Goal: Task Accomplishment & Management: Use online tool/utility

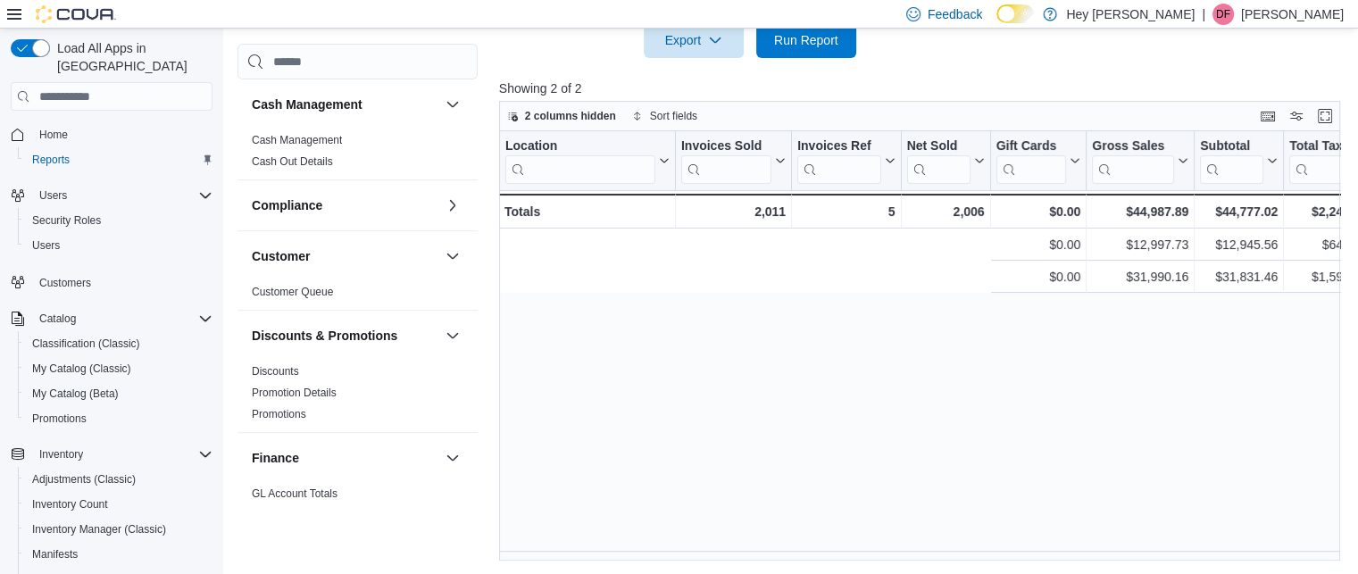
scroll to position [0, 691]
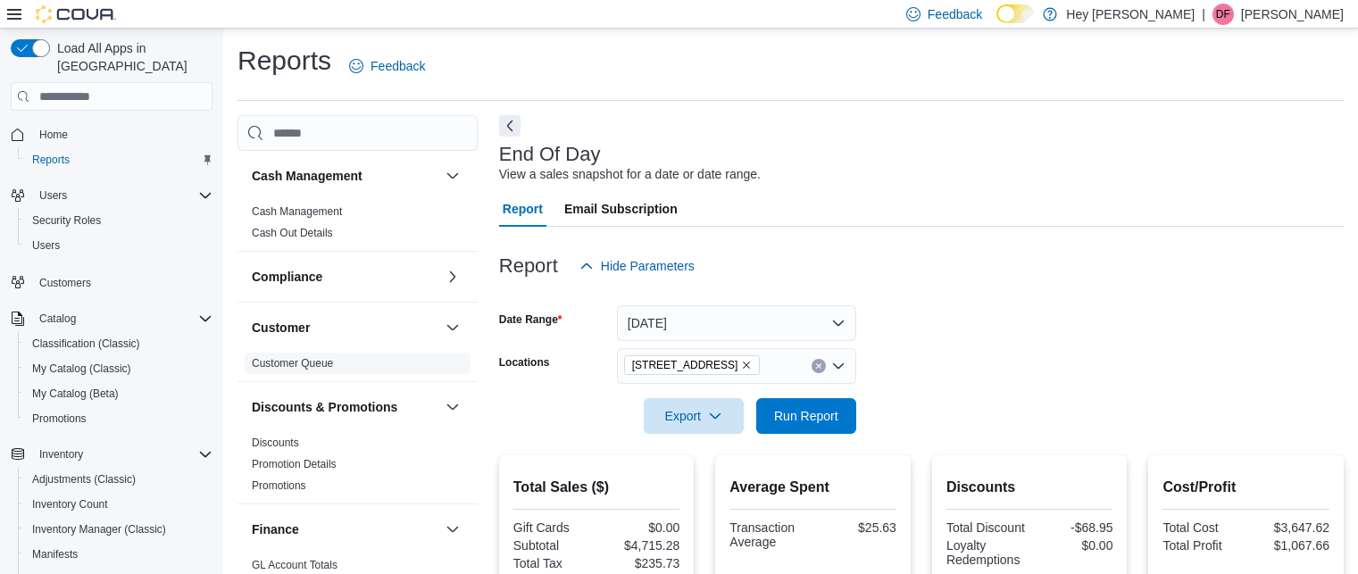
scroll to position [21, 0]
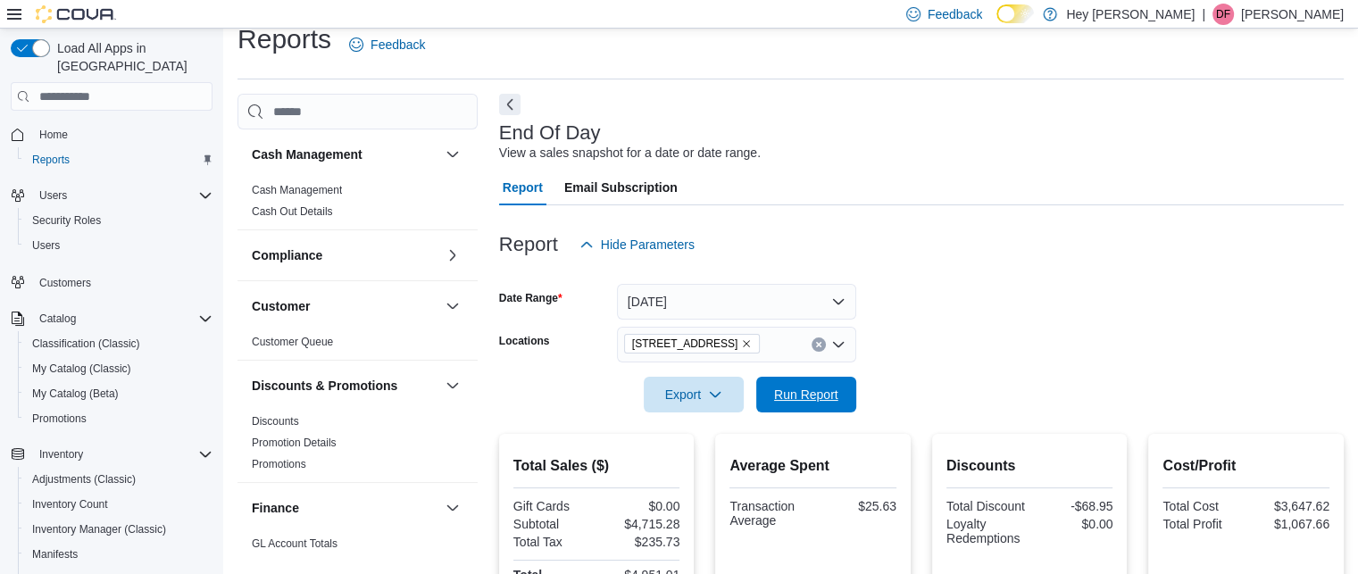
drag, startPoint x: 809, startPoint y: 387, endPoint x: 835, endPoint y: 375, distance: 28.4
click at [811, 387] on span "Run Report" at bounding box center [806, 395] width 64 height 18
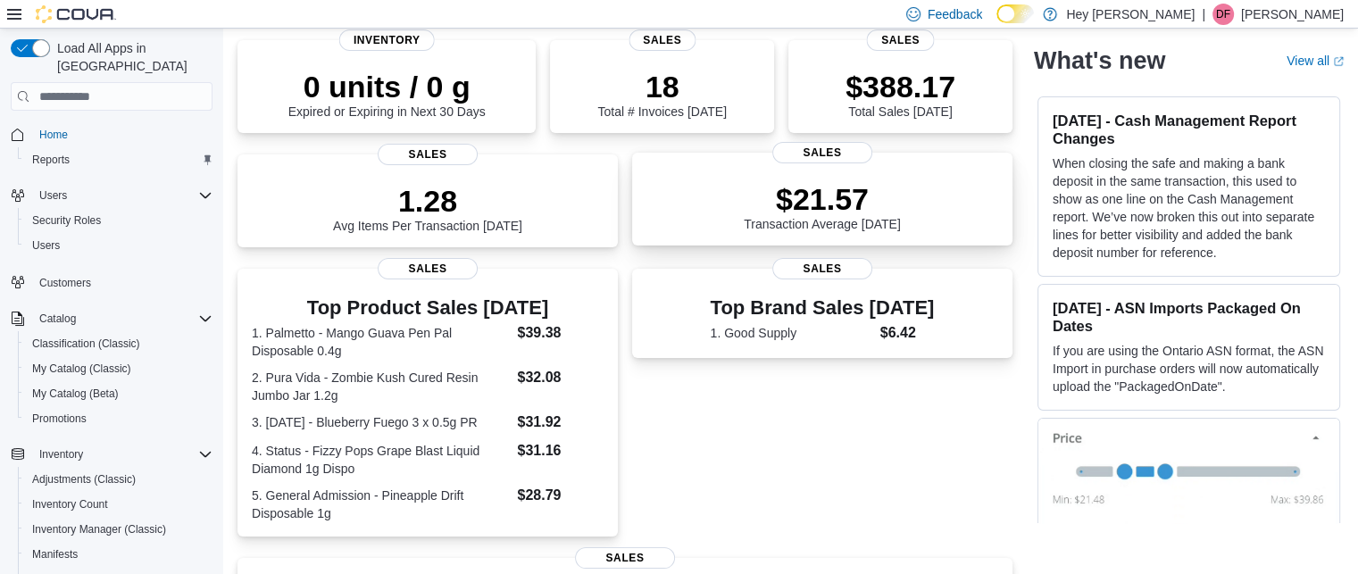
scroll to position [268, 0]
